Goal: Task Accomplishment & Management: Use online tool/utility

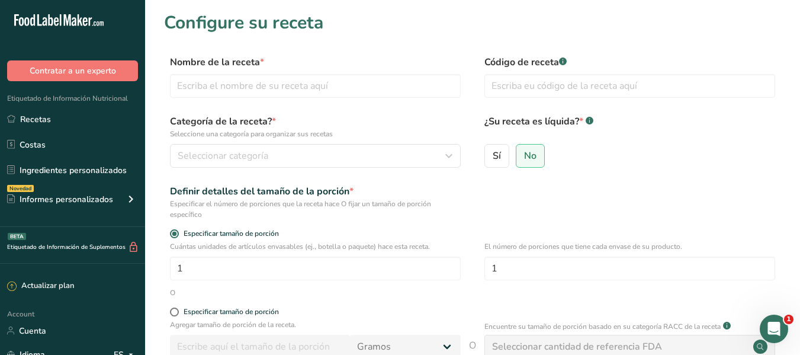
scroll to position [34, 0]
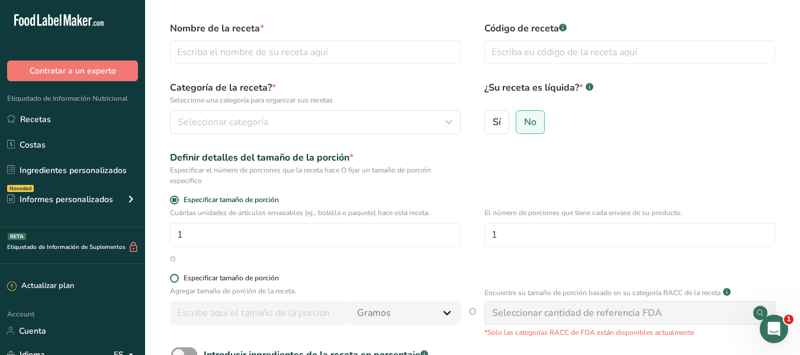
click at [223, 278] on div "Especificar tamaño de porción" at bounding box center [231, 278] width 95 height 9
click at [178, 278] on input "Especificar tamaño de porción" at bounding box center [174, 278] width 8 height 8
radio input "true"
radio input "false"
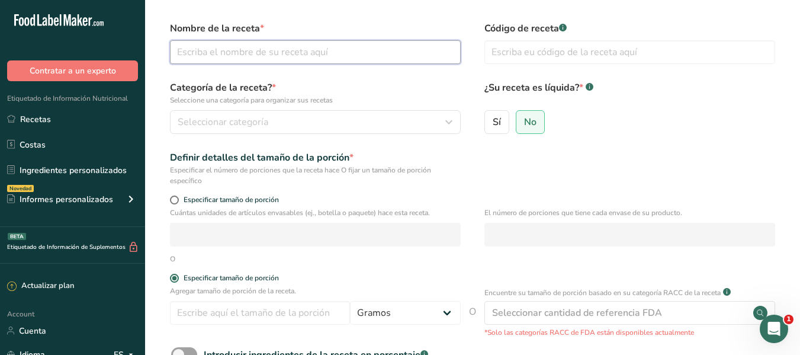
click at [267, 59] on input "text" at bounding box center [315, 52] width 291 height 24
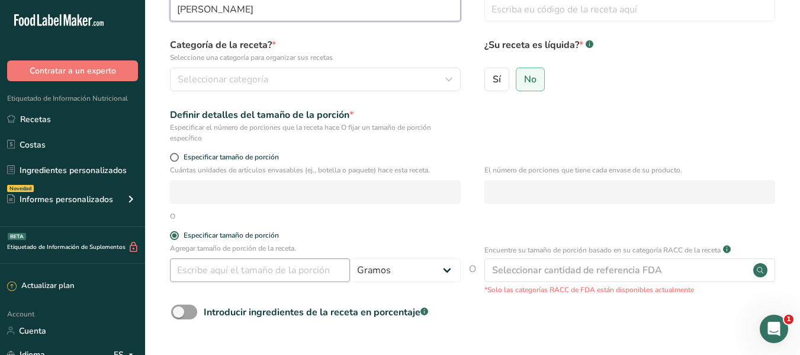
type input "[PERSON_NAME]"
click at [250, 275] on input "number" at bounding box center [260, 270] width 180 height 24
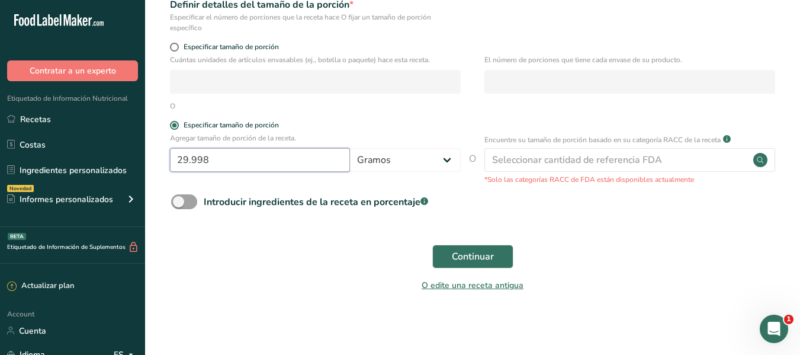
scroll to position [188, 0]
type input "2"
type input "30"
click at [432, 243] on button "Continuar" at bounding box center [472, 255] width 81 height 24
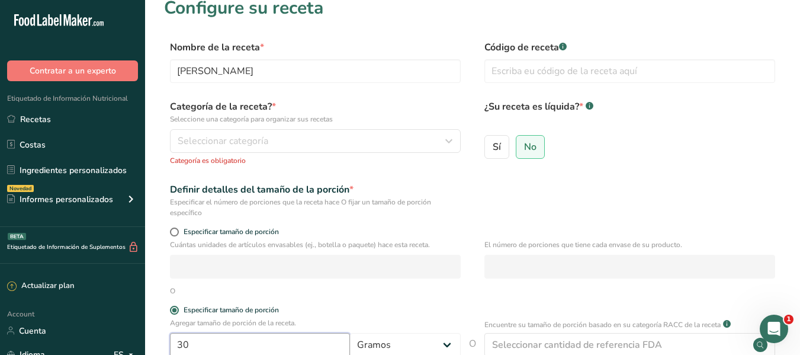
scroll to position [11, 0]
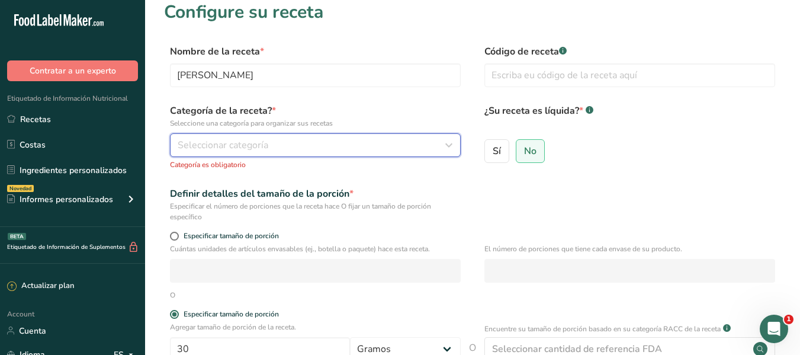
click at [347, 139] on div "Seleccionar categoría" at bounding box center [312, 145] width 268 height 14
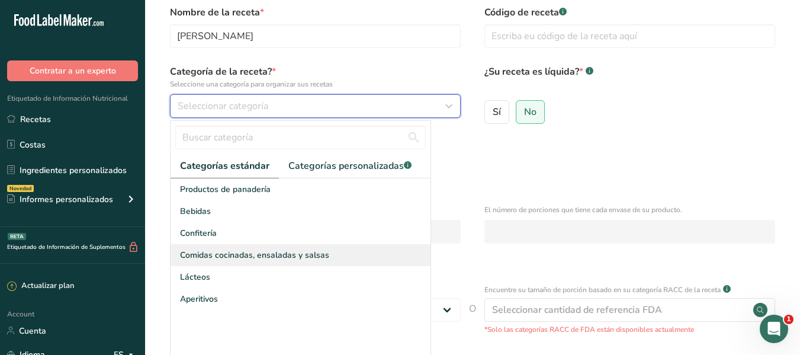
scroll to position [51, 0]
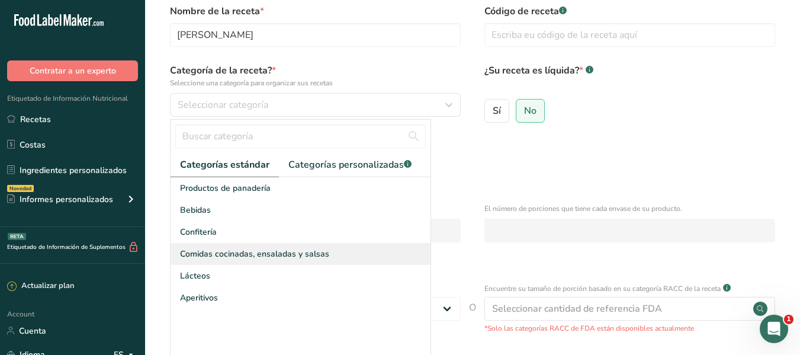
click at [262, 255] on span "Comidas cocinadas, ensaladas y salsas" at bounding box center [254, 254] width 149 height 12
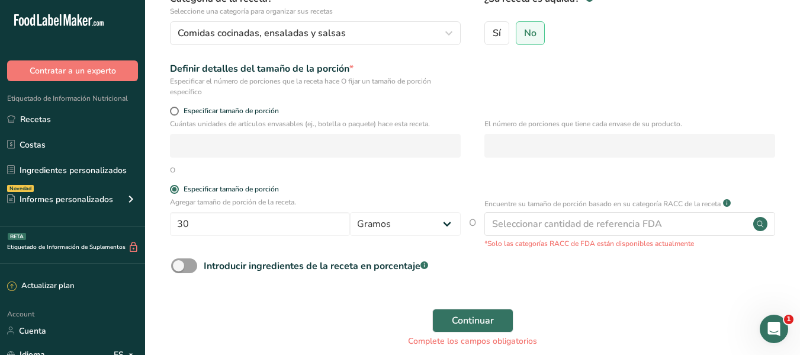
scroll to position [123, 0]
click at [196, 266] on span at bounding box center [184, 265] width 26 height 15
click at [179, 266] on input "Introducir ingredientes de la receta en porcentaje .a-a{fill:#347362;}.b-a{fill…" at bounding box center [175, 265] width 8 height 8
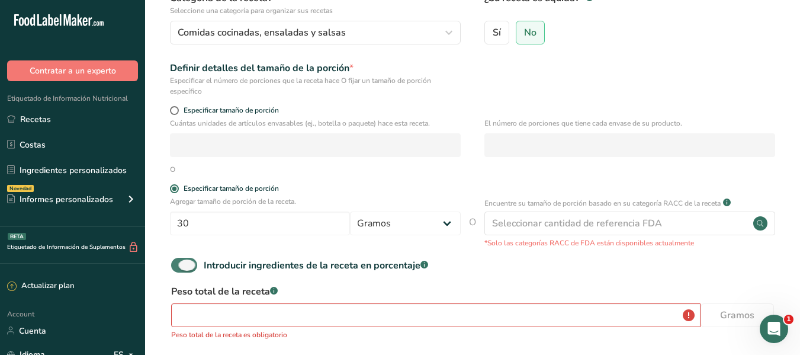
click at [189, 261] on span at bounding box center [184, 265] width 26 height 15
click at [179, 261] on input "Introducir ingredientes de la receta en porcentaje .a-a{fill:#347362;}.b-a{fill…" at bounding box center [175, 265] width 8 height 8
checkbox input "false"
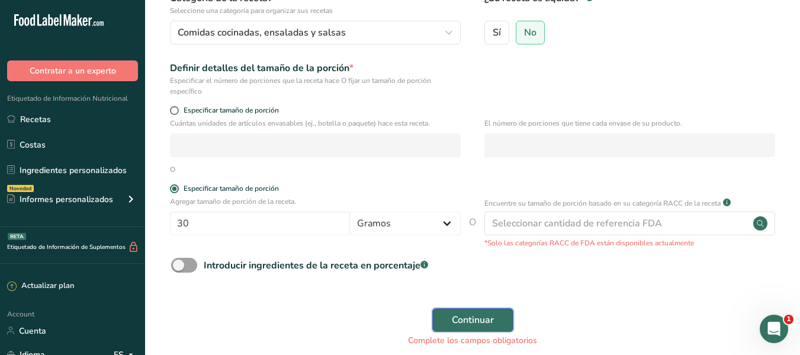
click at [456, 325] on span "Continuar" at bounding box center [473, 320] width 42 height 14
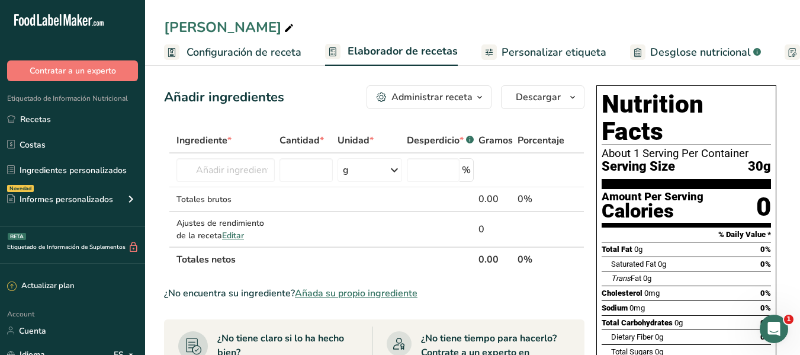
click at [553, 57] on span "Personalizar etiqueta" at bounding box center [554, 52] width 105 height 16
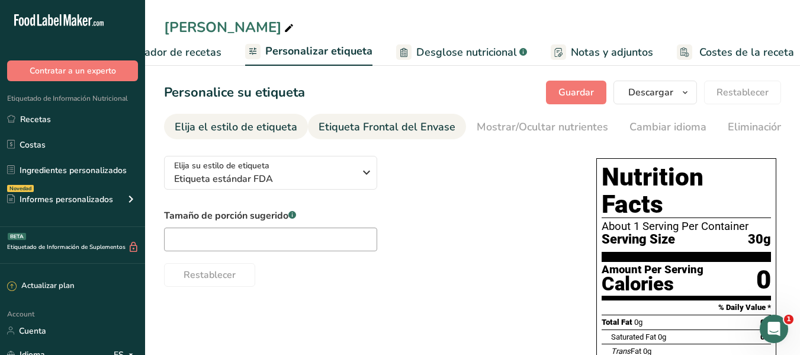
scroll to position [0, 243]
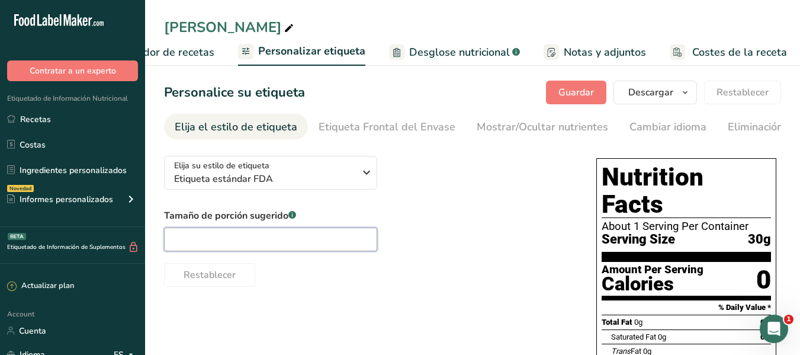
click at [258, 244] on input "text" at bounding box center [270, 239] width 213 height 24
type input "2 cda"
click at [559, 95] on button "Guardar" at bounding box center [576, 93] width 60 height 24
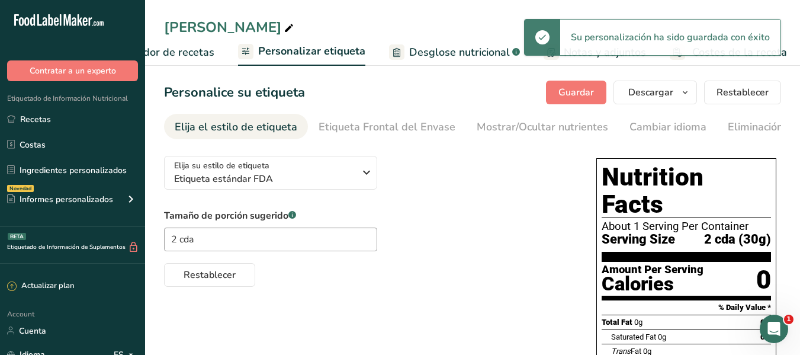
click at [195, 46] on span "Elaborador de recetas" at bounding box center [160, 52] width 110 height 16
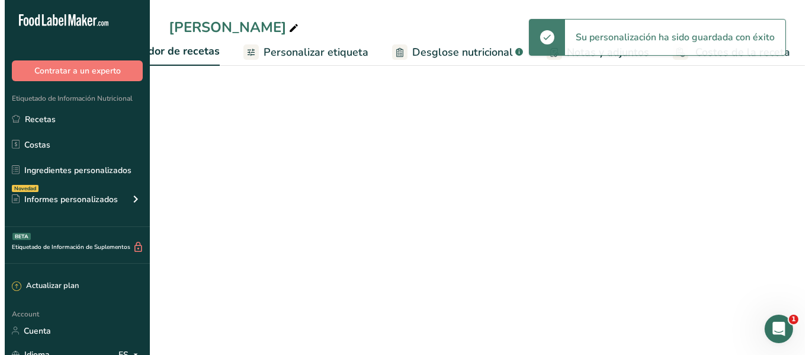
scroll to position [0, 165]
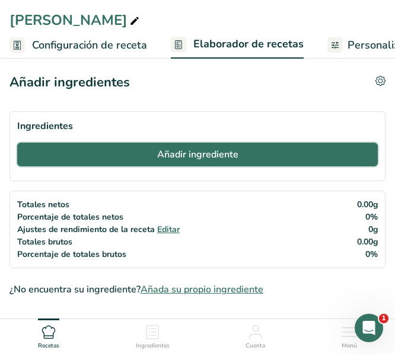
click at [174, 149] on span "Añadir ingrediente" at bounding box center [197, 155] width 81 height 14
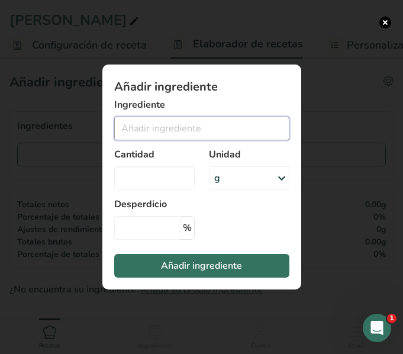
click at [173, 132] on input "Add ingredient modal" at bounding box center [201, 129] width 175 height 24
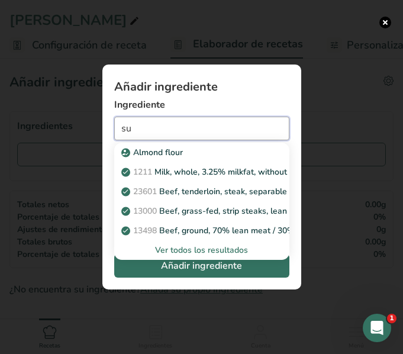
type input "s"
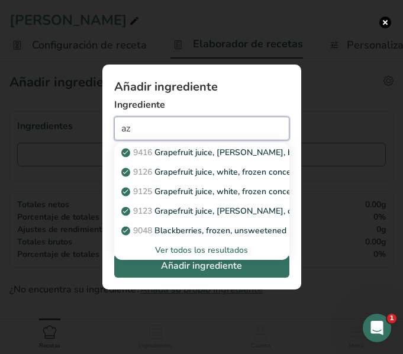
type input "a"
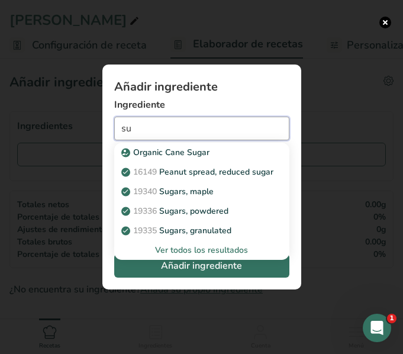
type input "s"
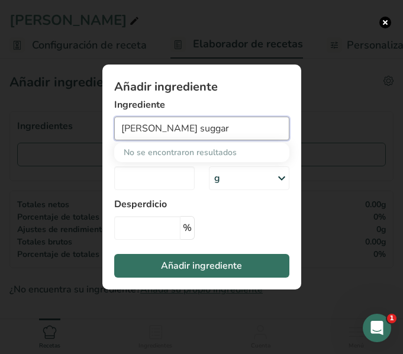
type input "white suggar"
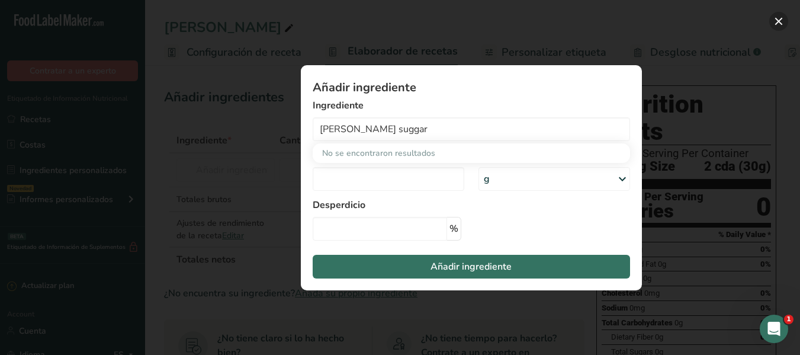
click at [774, 26] on button "Add ingredient modal" at bounding box center [779, 21] width 19 height 19
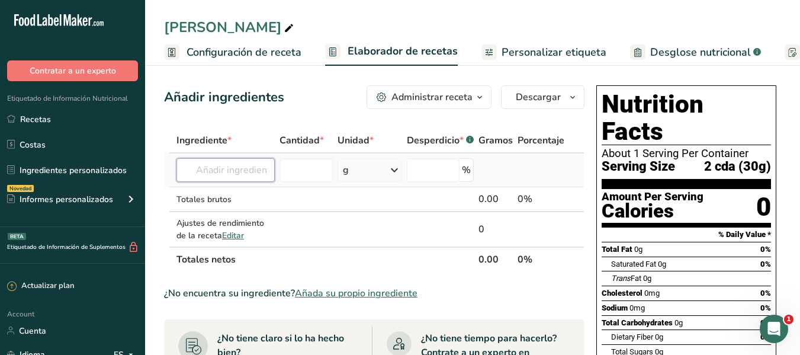
click at [258, 164] on input "text" at bounding box center [226, 170] width 98 height 24
type input "w"
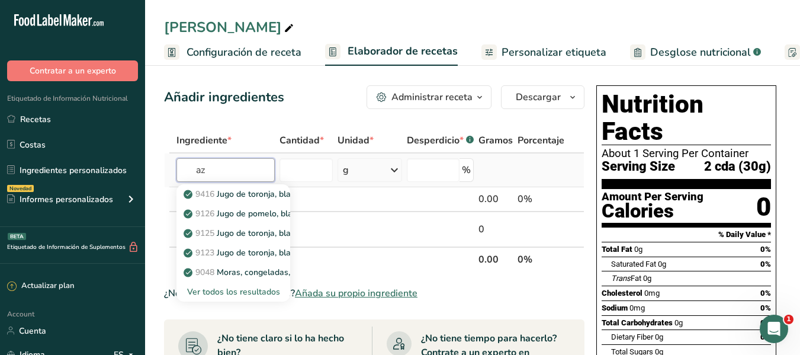
type input "a"
type input "suggar"
type input "sugar"
click at [234, 292] on div "Ver todos los resultados" at bounding box center [233, 292] width 95 height 12
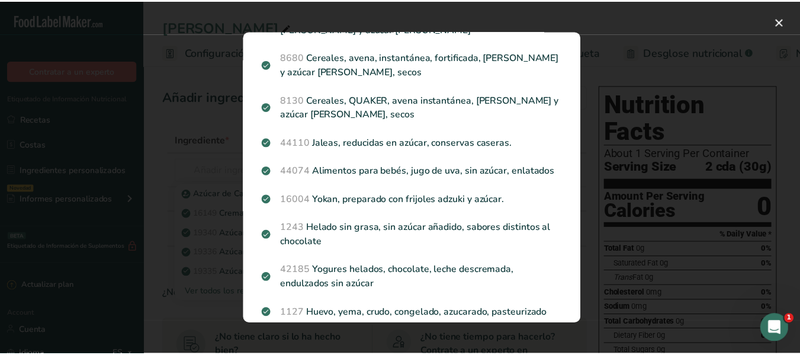
scroll to position [1531, 0]
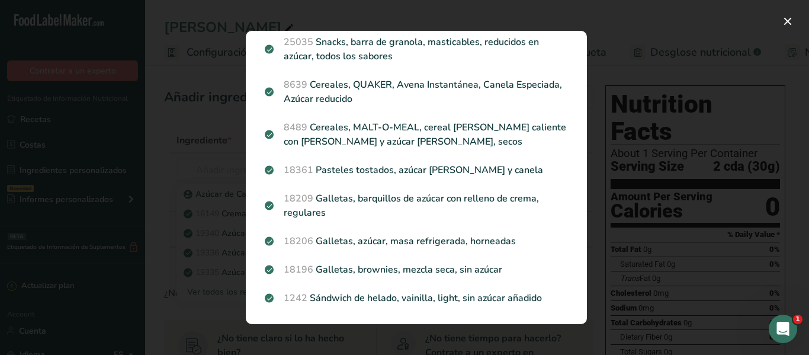
click at [729, 89] on div "Search results modal" at bounding box center [404, 177] width 809 height 355
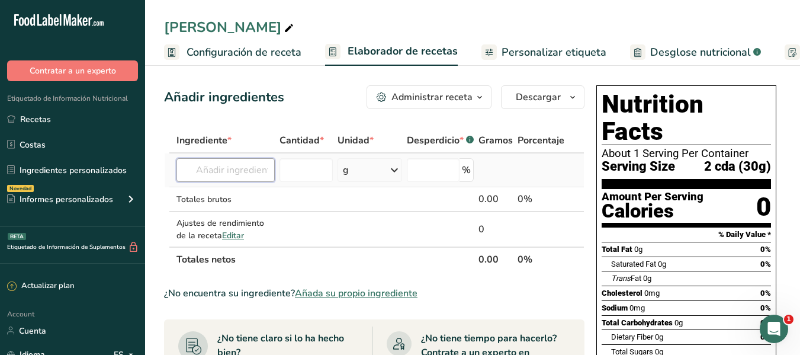
click at [241, 162] on input "text" at bounding box center [226, 170] width 98 height 24
type input "w"
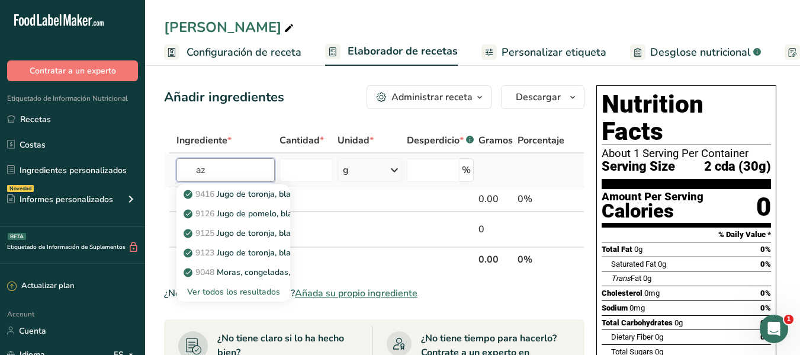
type input "a"
type input "sugar"
click at [349, 23] on div "[PERSON_NAME]" at bounding box center [472, 27] width 655 height 21
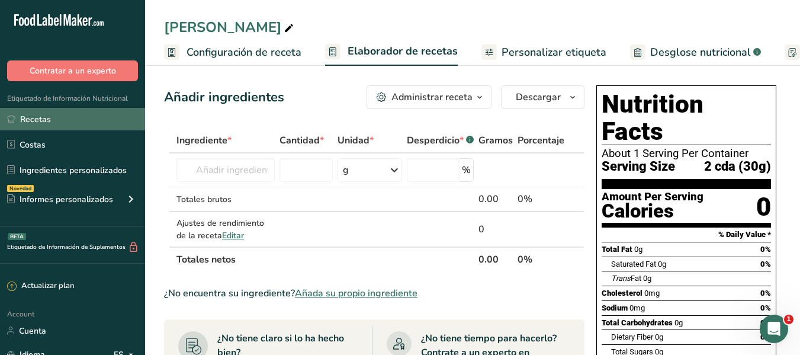
click at [55, 117] on link "Recetas" at bounding box center [72, 119] width 145 height 23
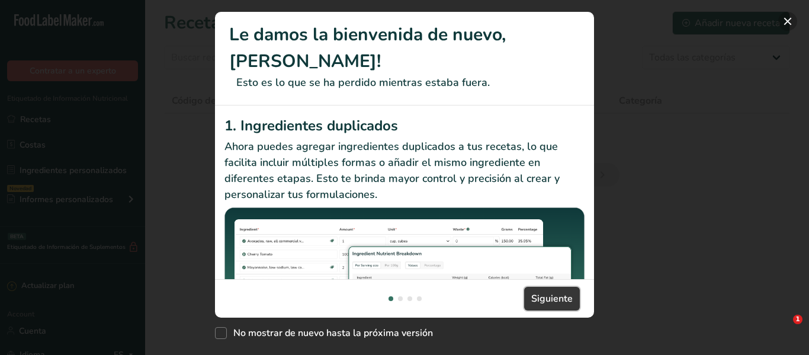
click at [548, 304] on span "Siguiente" at bounding box center [551, 298] width 41 height 14
click at [791, 22] on button "New Features" at bounding box center [787, 21] width 19 height 19
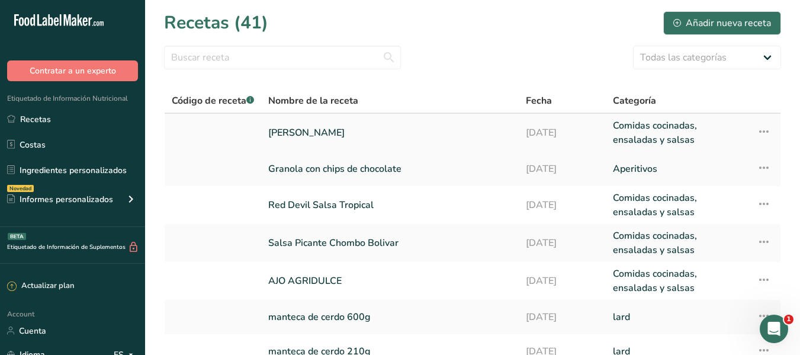
click at [293, 146] on link "[PERSON_NAME]" at bounding box center [389, 132] width 243 height 28
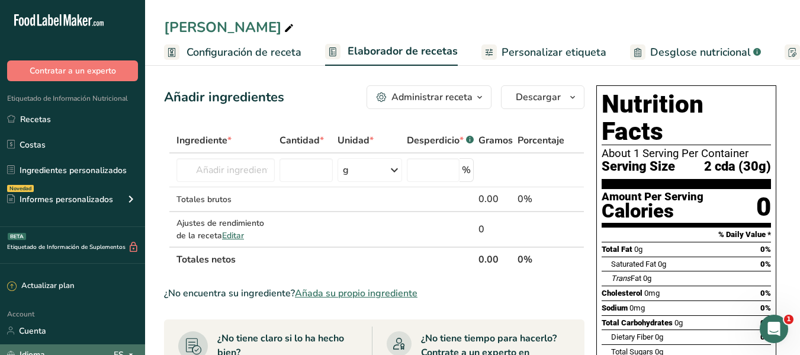
scroll to position [121, 0]
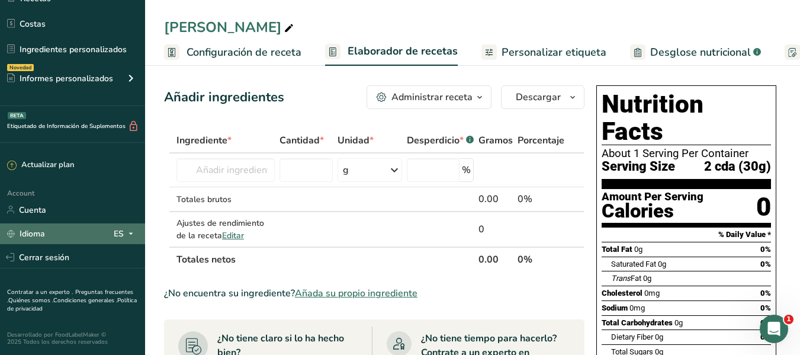
click at [133, 229] on icon at bounding box center [130, 233] width 9 height 15
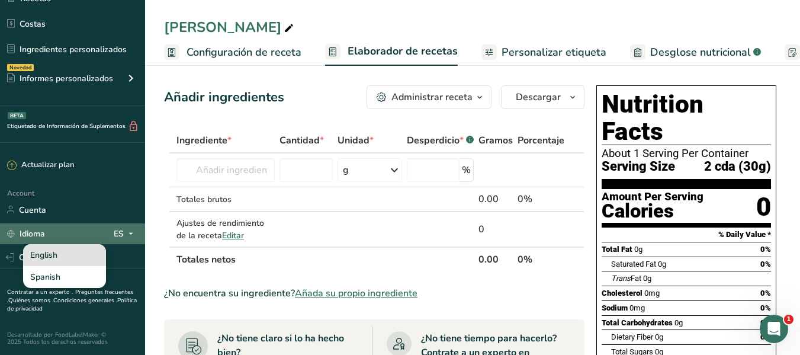
click at [50, 261] on div "English" at bounding box center [64, 255] width 83 height 22
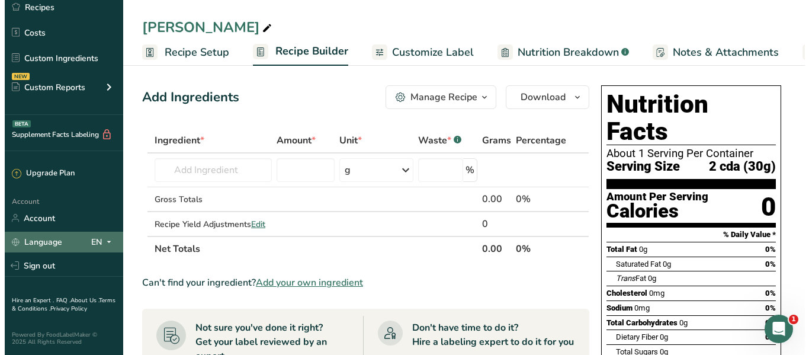
scroll to position [112, 0]
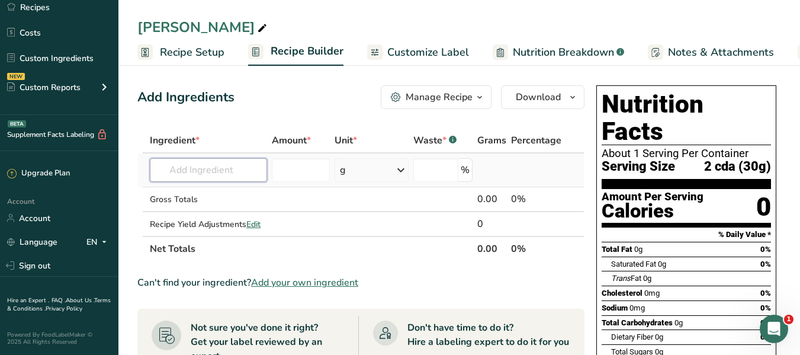
click at [174, 179] on input "text" at bounding box center [208, 170] width 117 height 24
type input "s"
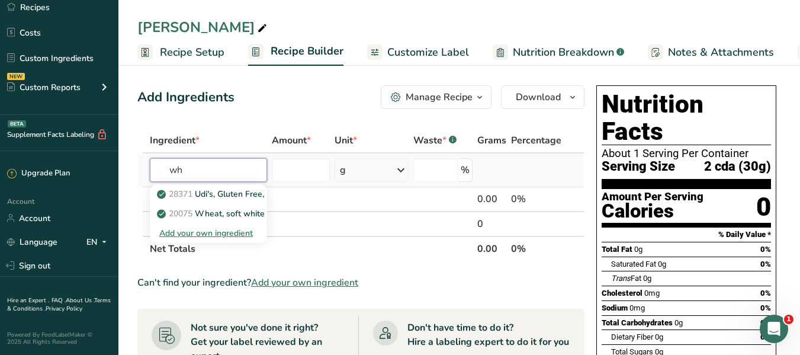
type input "w"
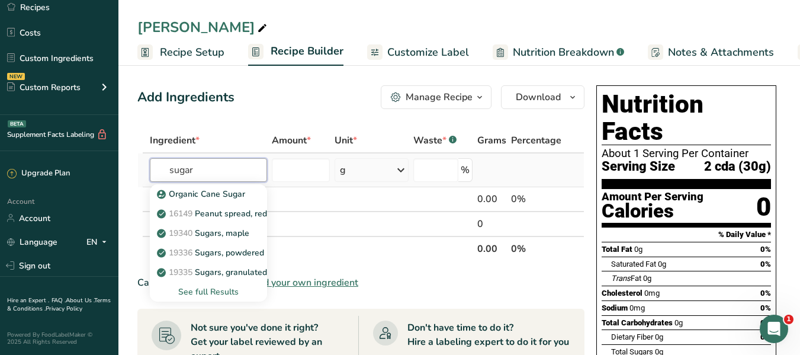
type input "sugar"
click at [212, 293] on div "See full Results" at bounding box center [208, 292] width 98 height 12
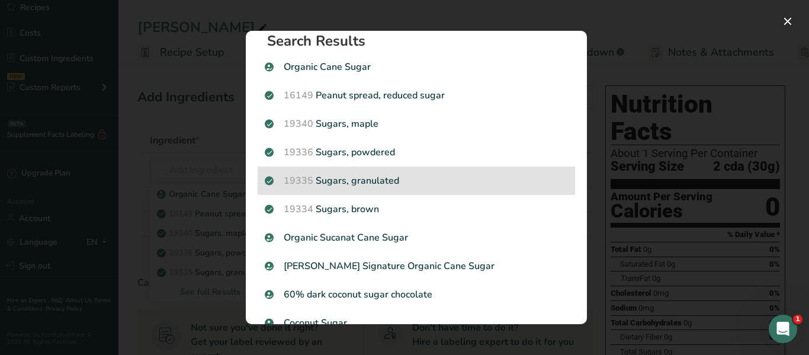
scroll to position [0, 0]
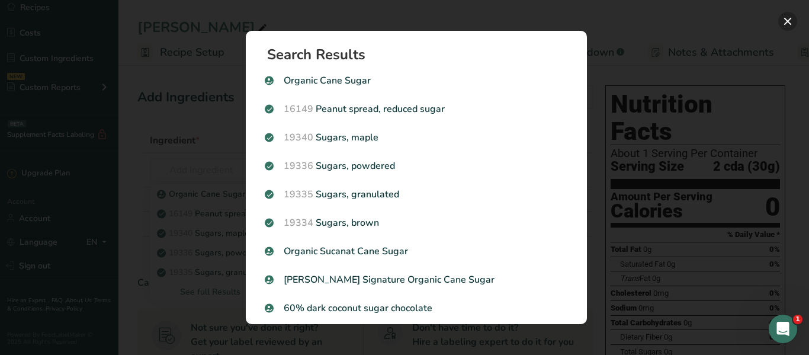
click at [787, 19] on button "Search results modal" at bounding box center [787, 21] width 19 height 19
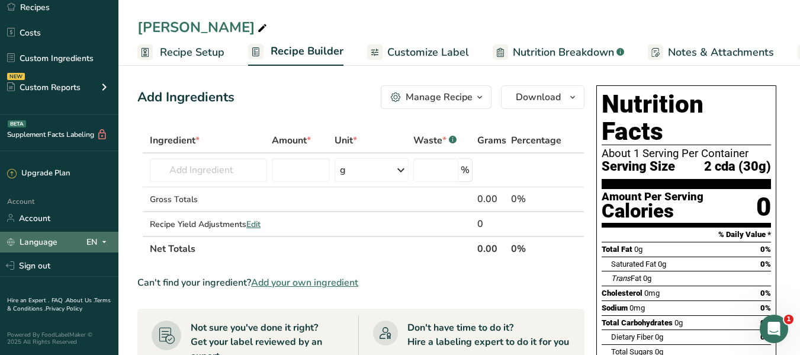
click at [84, 243] on div "Language EN" at bounding box center [59, 242] width 104 height 21
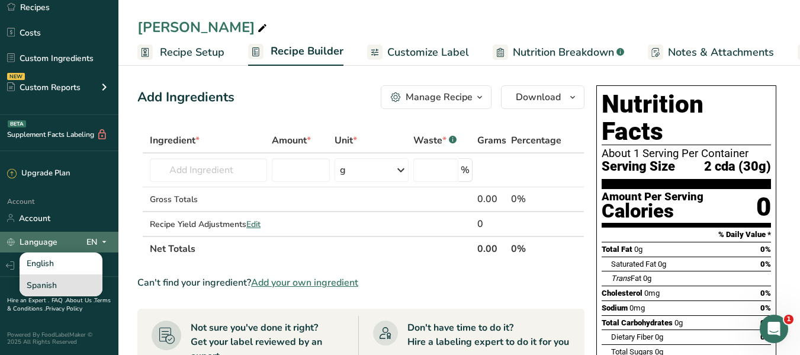
click at [75, 283] on div "Spanish" at bounding box center [61, 285] width 83 height 22
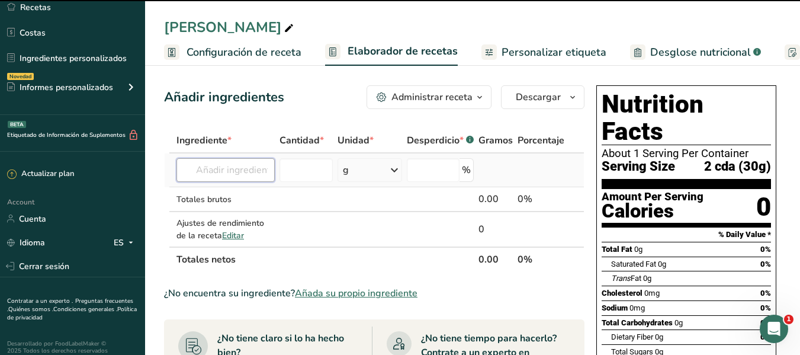
click at [238, 181] on input "text" at bounding box center [226, 170] width 98 height 24
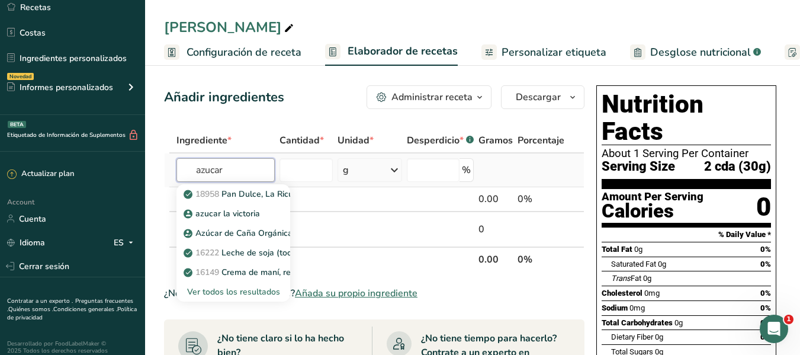
type input "azucar"
click at [256, 290] on div "Ver todos los resultados" at bounding box center [233, 292] width 95 height 12
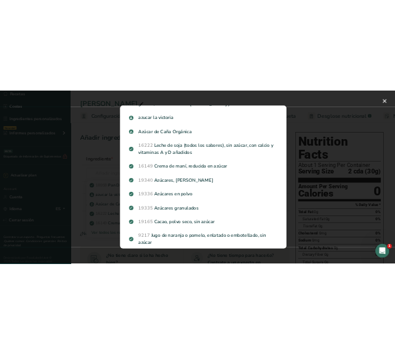
scroll to position [67, 0]
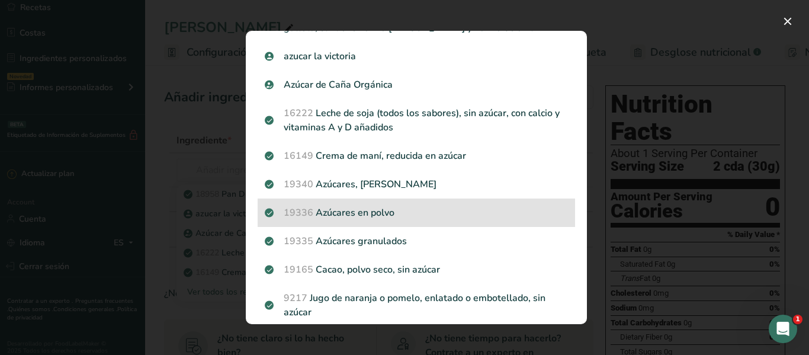
click at [372, 213] on p "19336 [GEOGRAPHIC_DATA] en polvo" at bounding box center [416, 213] width 303 height 14
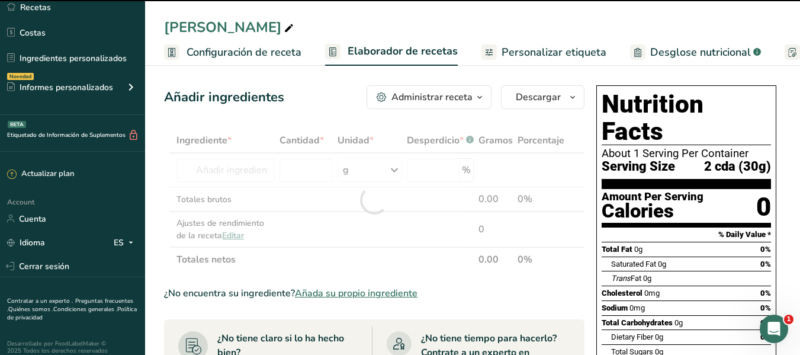
type input "0"
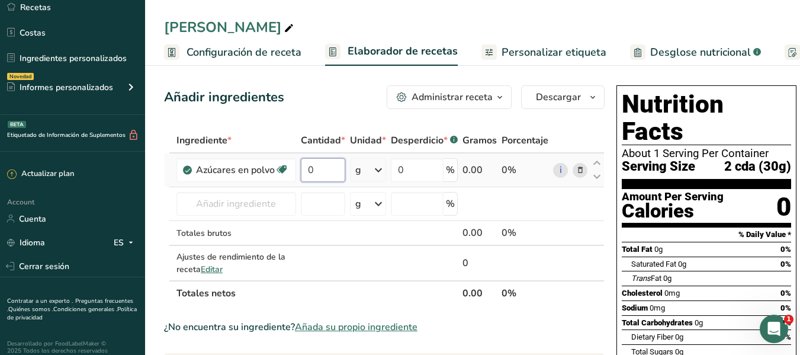
click at [342, 177] on input "0" at bounding box center [323, 170] width 44 height 24
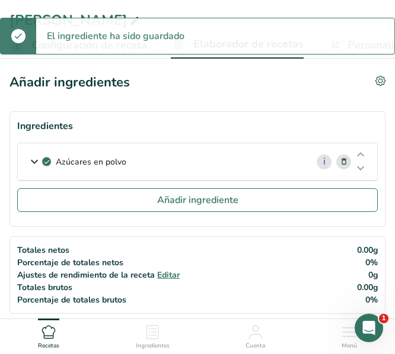
click at [286, 156] on div "Azúcares en polvo" at bounding box center [162, 161] width 289 height 37
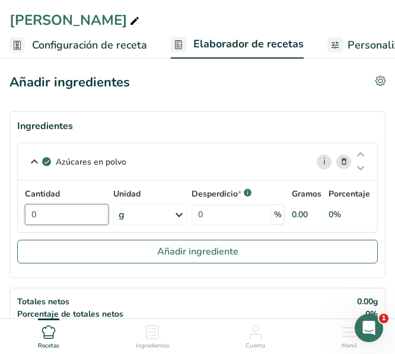
click at [50, 216] on input "0" at bounding box center [67, 214] width 84 height 21
type input "90.79"
click at [71, 219] on input "90.79" at bounding box center [67, 214] width 84 height 21
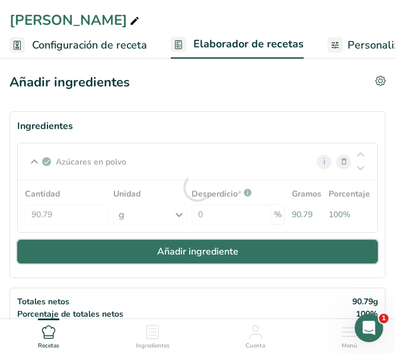
click at [116, 244] on button "Añadir ingrediente" at bounding box center [197, 252] width 360 height 24
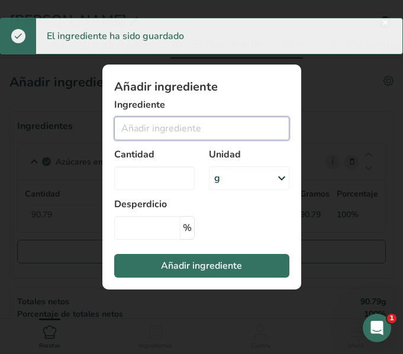
click at [145, 125] on input "Add ingredient modal" at bounding box center [201, 129] width 175 height 24
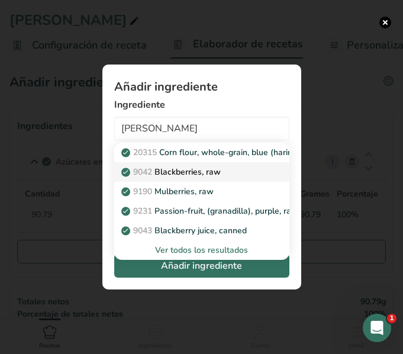
click at [193, 169] on p "9042 Blackberries, raw" at bounding box center [172, 172] width 97 height 12
type input "Blackberries, raw"
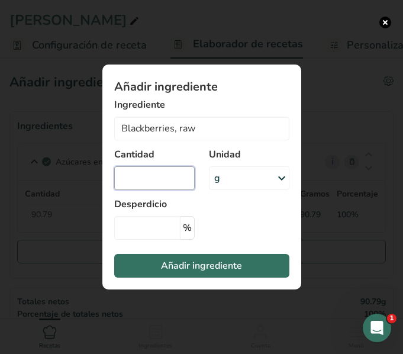
click at [150, 181] on input "Add ingredient modal" at bounding box center [154, 178] width 81 height 24
type input "75.66"
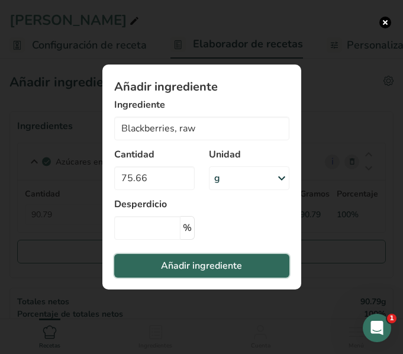
click at [177, 267] on span "Añadir ingrediente" at bounding box center [201, 266] width 81 height 14
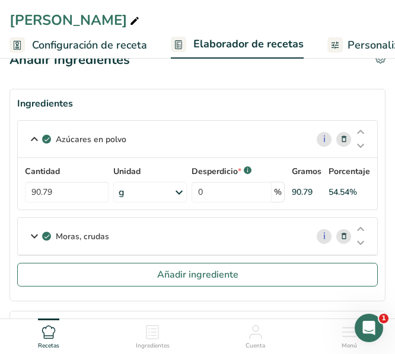
scroll to position [24, 0]
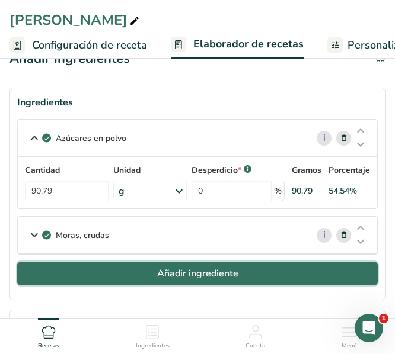
click at [127, 279] on button "Añadir ingrediente" at bounding box center [197, 274] width 360 height 24
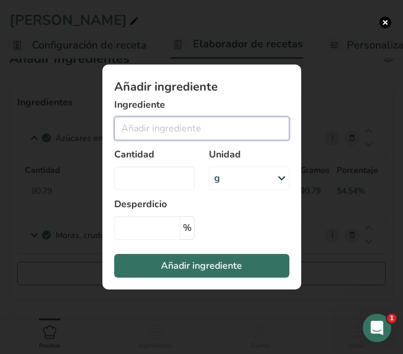
click at [166, 126] on input "Add ingredient modal" at bounding box center [201, 129] width 175 height 24
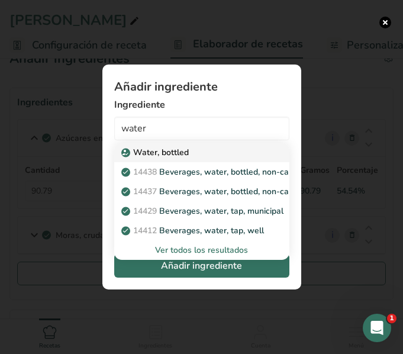
click at [164, 153] on p "Water, bottled" at bounding box center [156, 152] width 65 height 12
type input "Water, bottled"
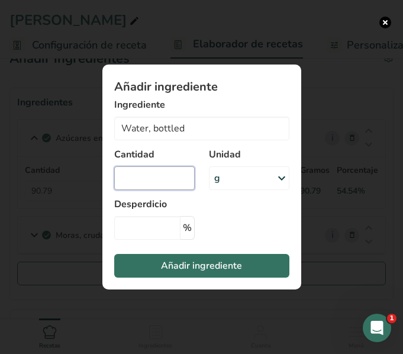
click at [153, 185] on input "Add ingredient modal" at bounding box center [154, 178] width 81 height 24
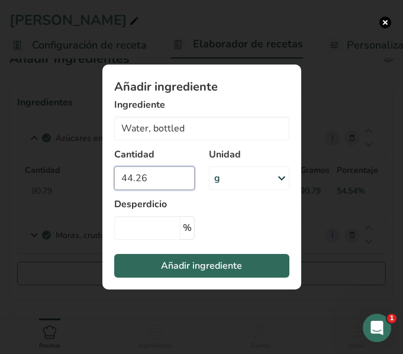
type input "44.26"
click at [180, 271] on span "Añadir ingrediente" at bounding box center [201, 266] width 81 height 14
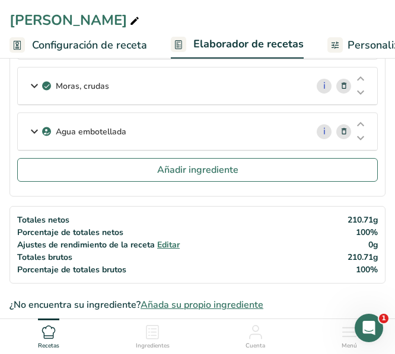
scroll to position [174, 0]
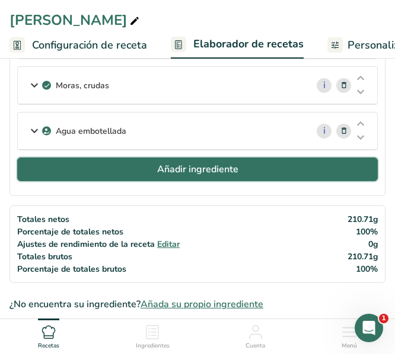
click at [101, 162] on button "Añadir ingrediente" at bounding box center [197, 170] width 360 height 24
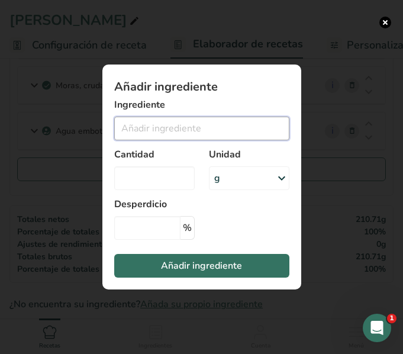
click at [139, 134] on input "Add ingredient modal" at bounding box center [201, 129] width 175 height 24
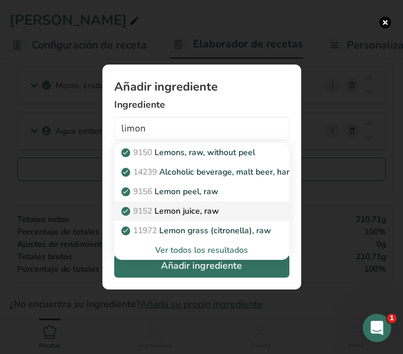
click at [212, 214] on p "9152 Lemon juice, raw" at bounding box center [171, 211] width 95 height 12
type input "Lemon juice, raw"
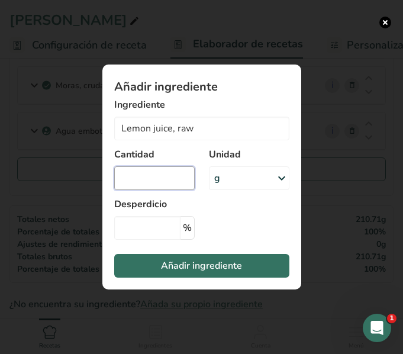
click at [168, 186] on input "Add ingredient modal" at bounding box center [154, 178] width 81 height 24
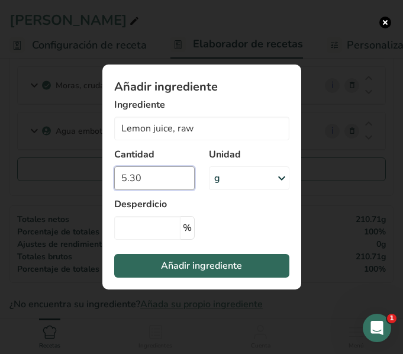
type input "5.30"
click at [167, 265] on span "Añadir ingrediente" at bounding box center [201, 266] width 81 height 14
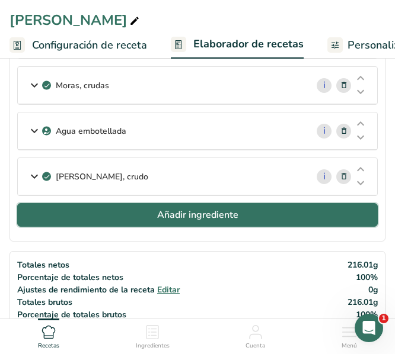
click at [189, 215] on span "Añadir ingrediente" at bounding box center [197, 215] width 81 height 14
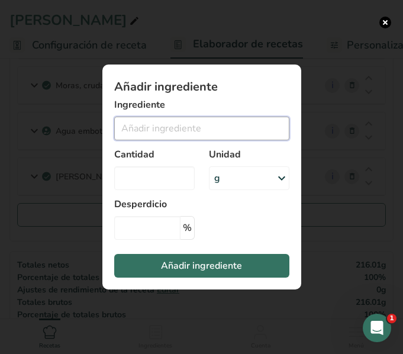
click at [183, 135] on input "Add ingredient modal" at bounding box center [201, 129] width 175 height 24
click at [173, 136] on input "Add ingredient modal" at bounding box center [201, 129] width 175 height 24
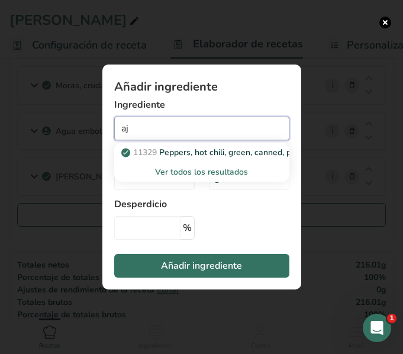
type input "a"
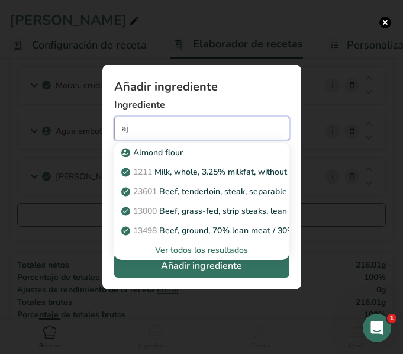
type input "a"
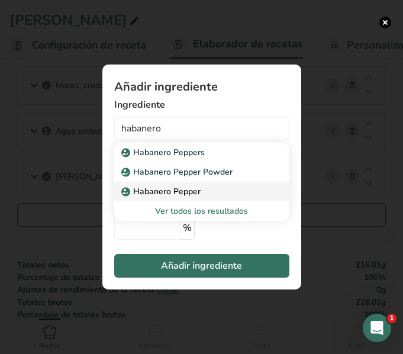
click at [218, 194] on div "Habanero Pepper" at bounding box center [192, 191] width 137 height 12
type input "Habanero Pepper"
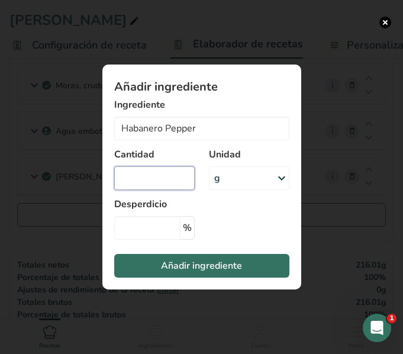
click at [143, 185] on input "Add ingredient modal" at bounding box center [154, 178] width 81 height 24
type input "1.89"
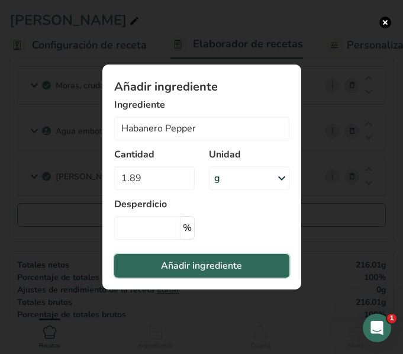
click at [219, 262] on span "Añadir ingrediente" at bounding box center [201, 266] width 81 height 14
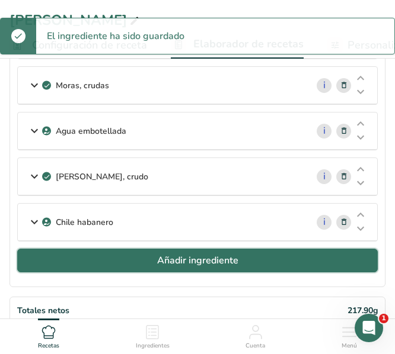
click at [127, 259] on button "Añadir ingrediente" at bounding box center [197, 261] width 360 height 24
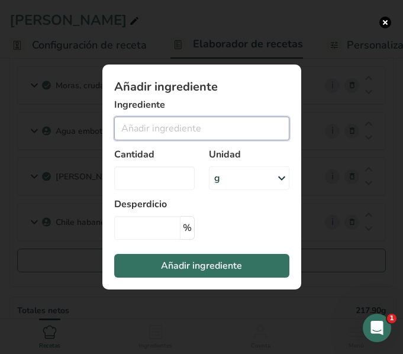
click at [158, 127] on input "Add ingredient modal" at bounding box center [201, 129] width 175 height 24
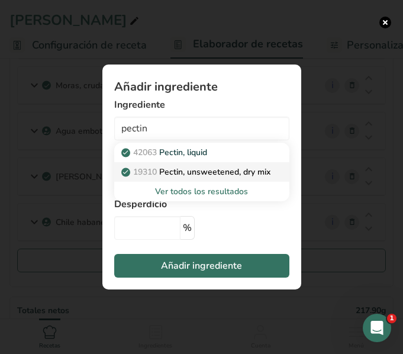
click at [220, 171] on p "19310 Pectin, unsweetened, dry mix" at bounding box center [197, 172] width 147 height 12
type input "Pectin, unsweetened, dry mix"
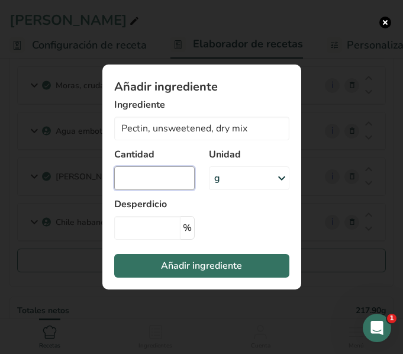
click at [165, 174] on input "Add ingredient modal" at bounding box center [154, 178] width 81 height 24
type input "1.89"
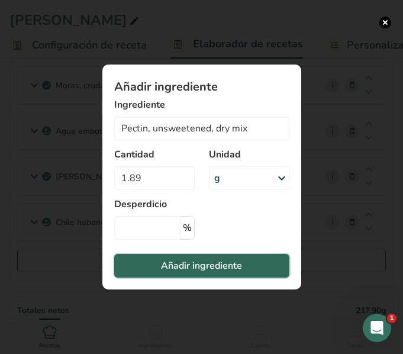
click at [194, 270] on span "Añadir ingrediente" at bounding box center [201, 266] width 81 height 14
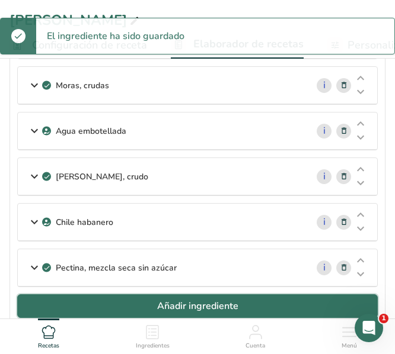
click at [100, 303] on button "Añadir ingrediente" at bounding box center [197, 306] width 360 height 24
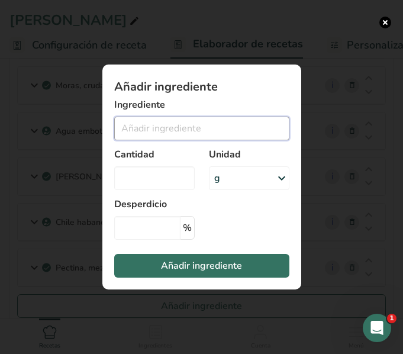
click at [170, 133] on input "Add ingredient modal" at bounding box center [201, 129] width 175 height 24
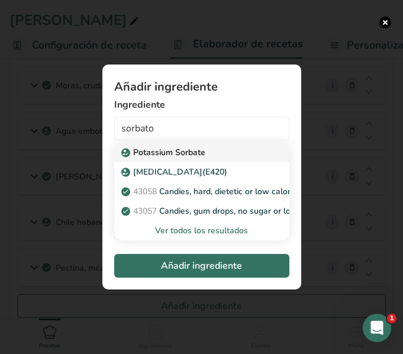
click at [184, 151] on p "Potassium Sorbate" at bounding box center [165, 152] width 82 height 12
type input "Potassium Sorbate"
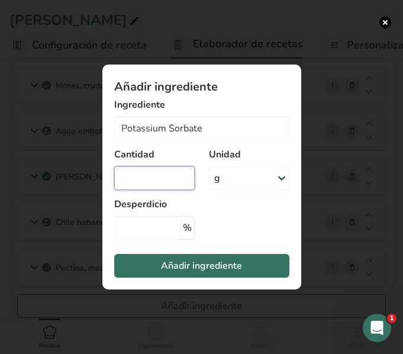
click at [146, 170] on input "Add ingredient modal" at bounding box center [154, 178] width 81 height 24
type input "0.10"
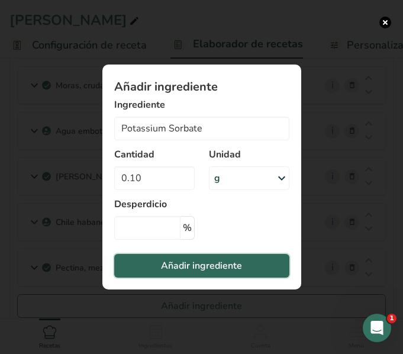
click at [177, 274] on button "Añadir ingrediente" at bounding box center [201, 266] width 175 height 24
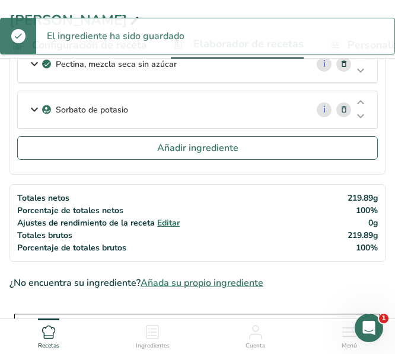
scroll to position [382, 0]
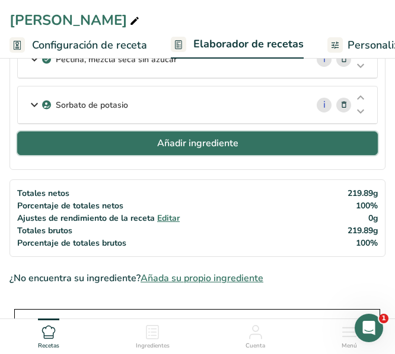
click at [82, 145] on button "Añadir ingrediente" at bounding box center [197, 144] width 360 height 24
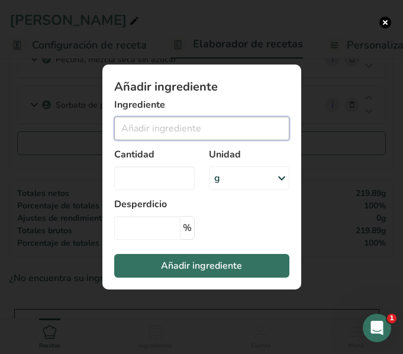
click at [131, 137] on input "Add ingredient modal" at bounding box center [201, 129] width 175 height 24
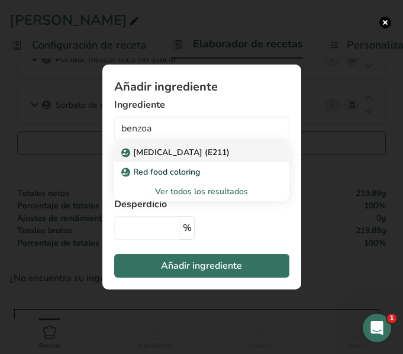
click at [148, 152] on p "[MEDICAL_DATA] (E211)" at bounding box center [177, 152] width 106 height 12
type input "[MEDICAL_DATA] (E211)"
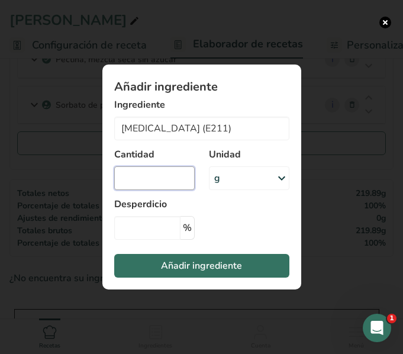
click at [127, 182] on input "Add ingredient modal" at bounding box center [154, 178] width 81 height 24
type input "0.10"
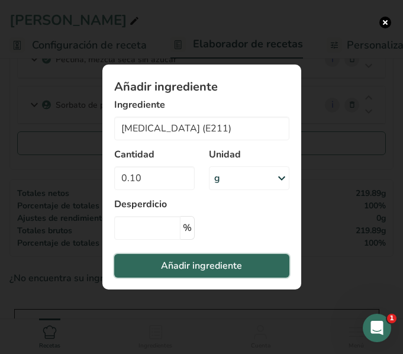
click at [181, 268] on span "Añadir ingrediente" at bounding box center [201, 266] width 81 height 14
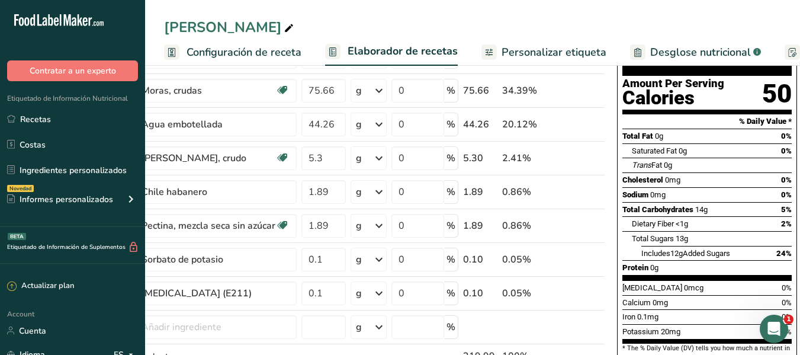
scroll to position [0, 0]
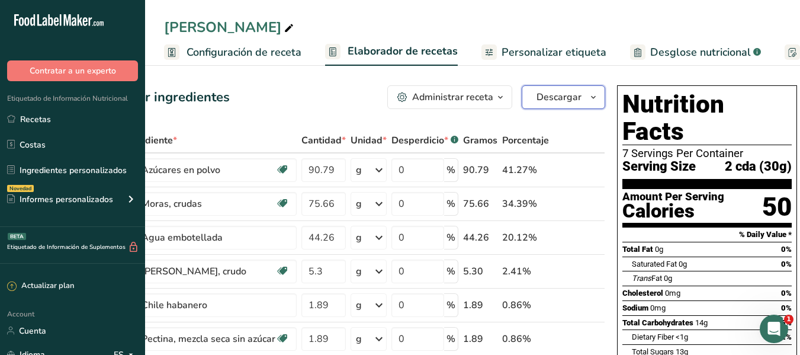
click at [571, 94] on span "Descargar" at bounding box center [559, 97] width 45 height 14
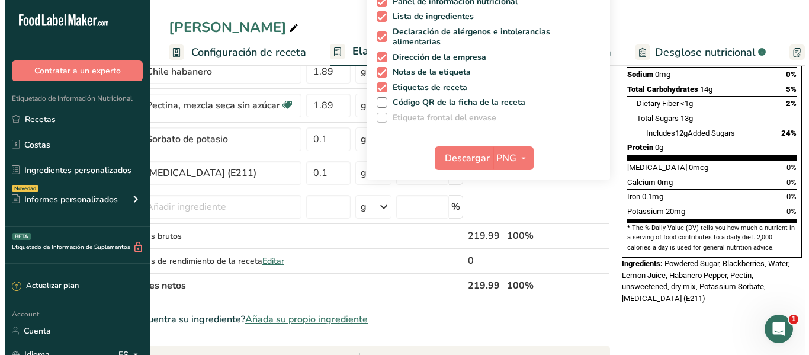
scroll to position [233, 0]
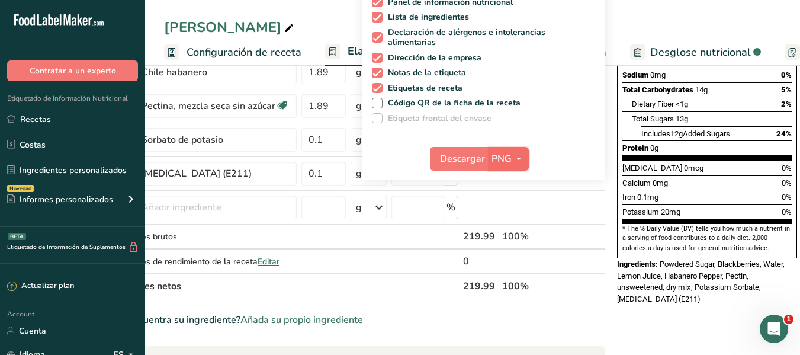
click at [501, 158] on span "PNG" at bounding box center [502, 159] width 20 height 14
click at [514, 220] on link "SVG" at bounding box center [510, 222] width 38 height 20
click at [464, 154] on span "Descargar" at bounding box center [462, 159] width 45 height 14
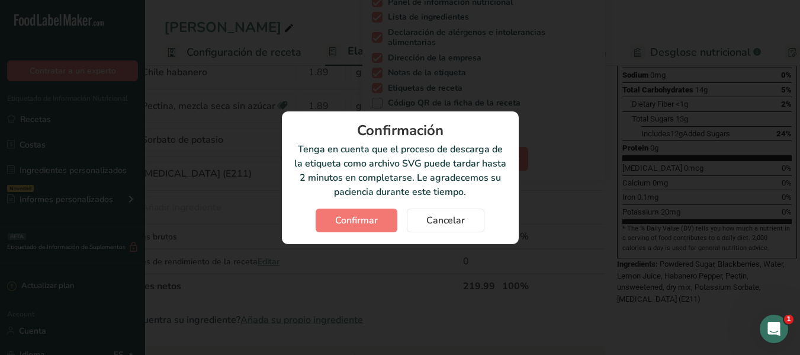
scroll to position [0, 46]
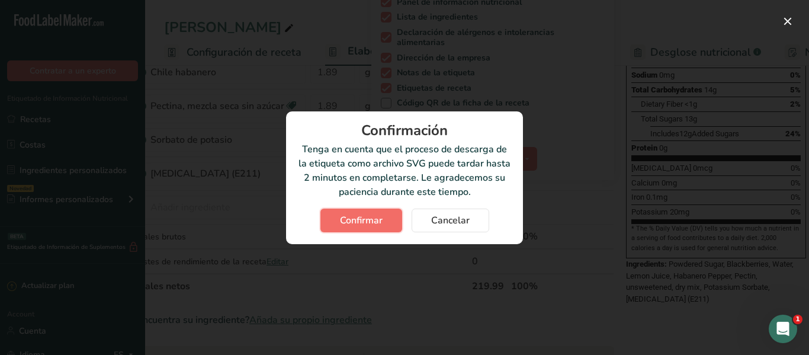
click at [360, 213] on span "Confirmar" at bounding box center [361, 220] width 43 height 14
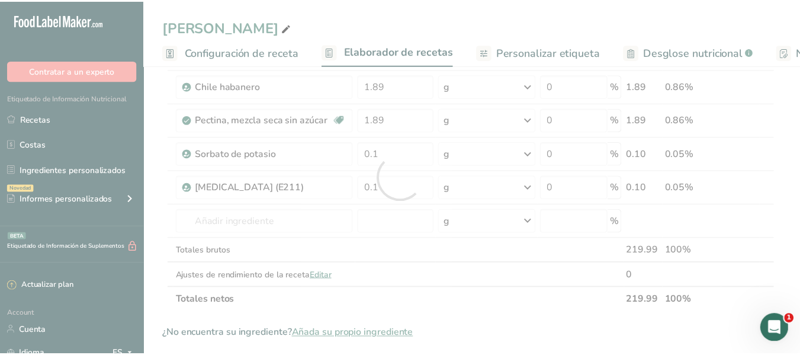
scroll to position [0, 0]
